Goal: Find specific page/section: Find specific page/section

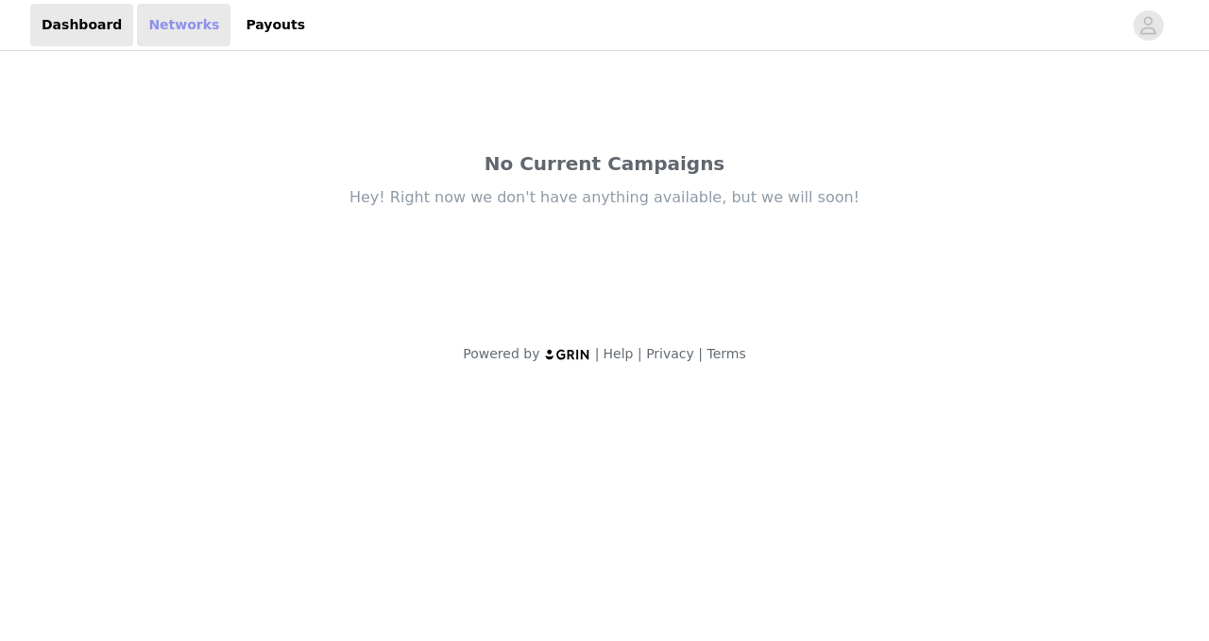
click at [175, 24] on link "Networks" at bounding box center [184, 25] width 94 height 43
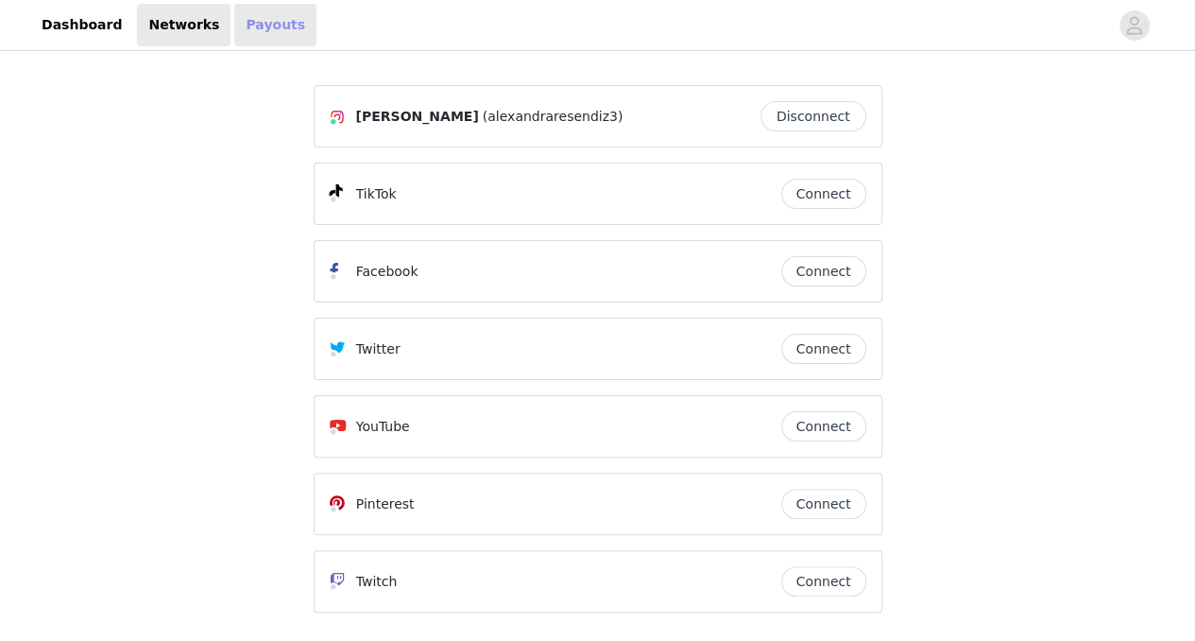
click at [234, 16] on link "Payouts" at bounding box center [275, 25] width 82 height 43
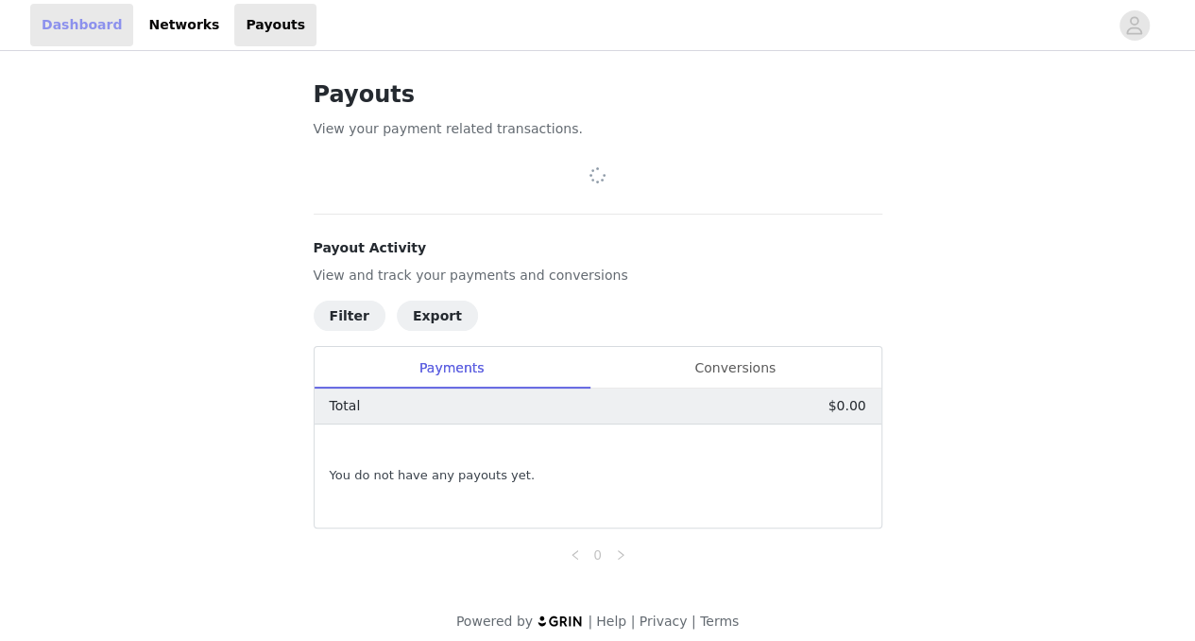
click at [67, 35] on link "Dashboard" at bounding box center [81, 25] width 103 height 43
